Goal: Find specific page/section

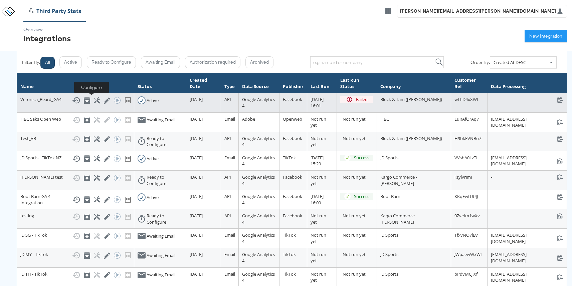
click at [94, 101] on icon at bounding box center [97, 99] width 6 height 6
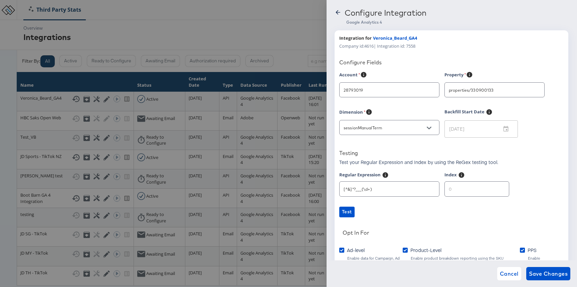
type input "[PERSON_NAME]"
click at [300, 20] on div at bounding box center [288, 143] width 577 height 287
click at [501, 275] on span "Cancel" at bounding box center [509, 273] width 19 height 9
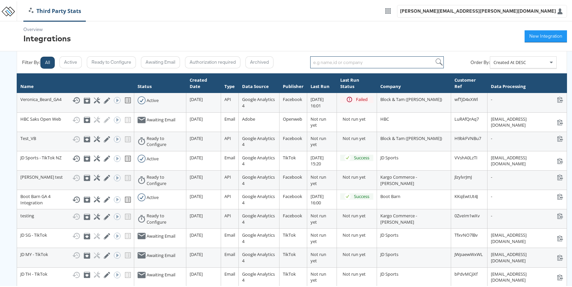
click at [317, 63] on input "search" at bounding box center [376, 61] width 133 height 12
type input "nei"
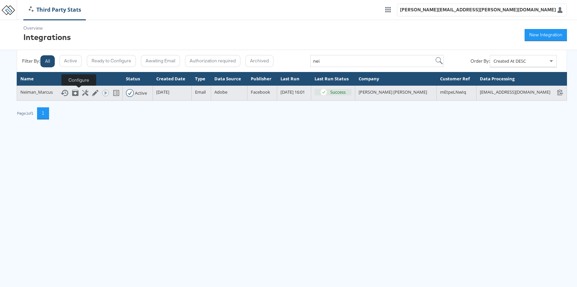
click at [82, 91] on icon at bounding box center [85, 93] width 6 height 6
click at [82, 94] on icon at bounding box center [85, 93] width 6 height 6
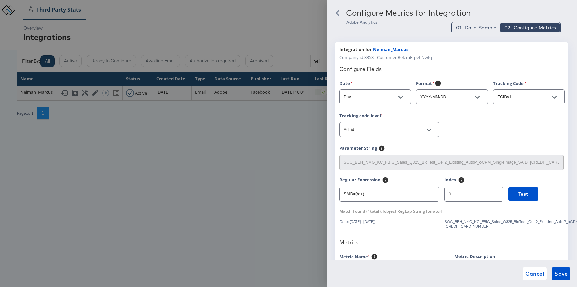
click at [279, 142] on div at bounding box center [288, 143] width 577 height 287
click at [532, 275] on span "Cancel" at bounding box center [534, 273] width 19 height 9
